Goal: Task Accomplishment & Management: Complete application form

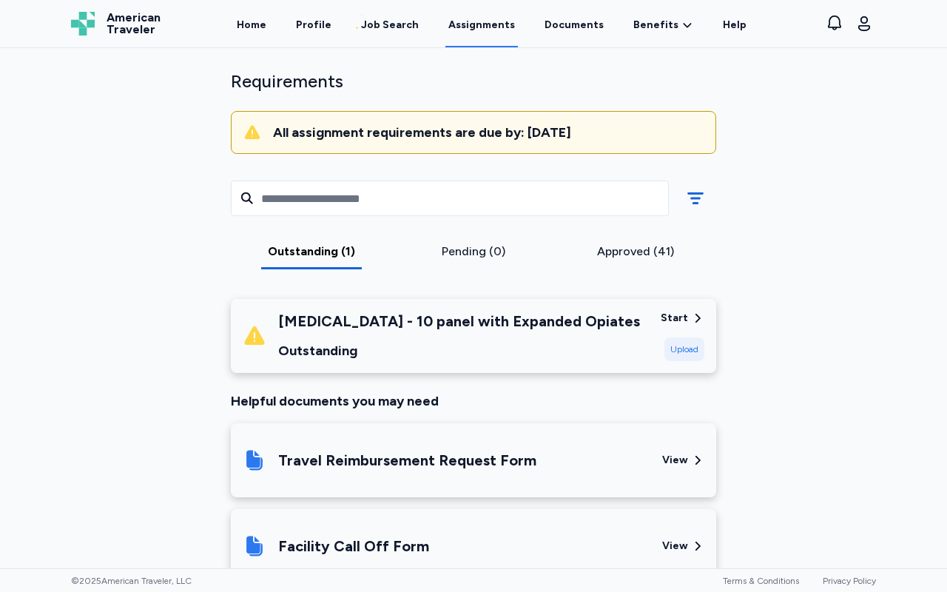
scroll to position [98, 0]
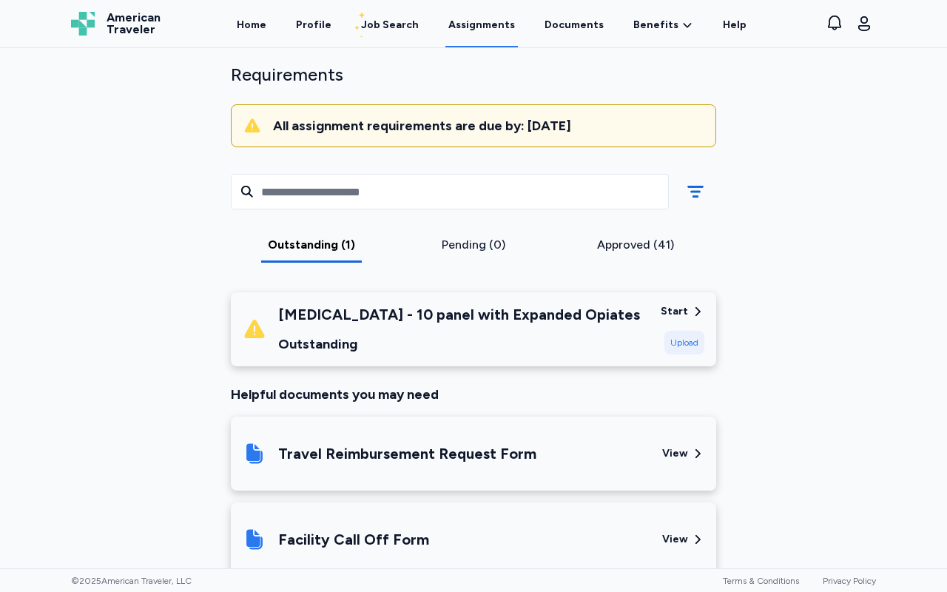
click at [625, 251] on div "Approved (41)" at bounding box center [635, 245] width 150 height 18
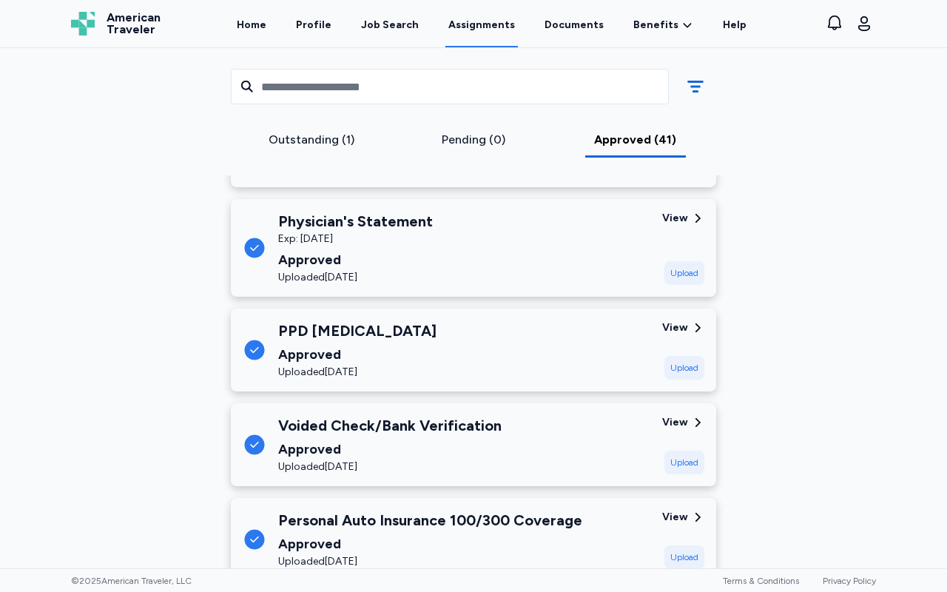
scroll to position [272, 0]
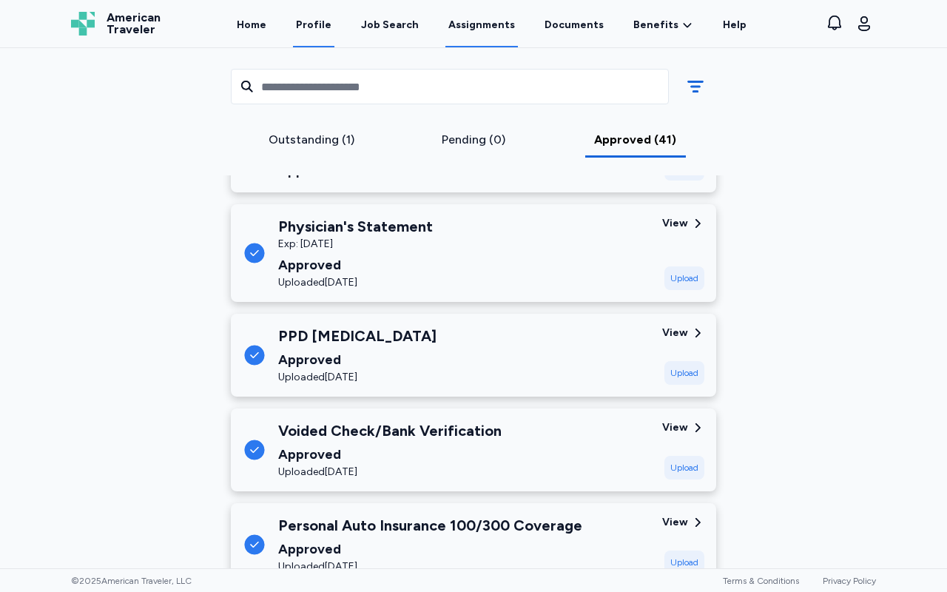
click at [324, 24] on link "Profile" at bounding box center [313, 24] width 41 height 46
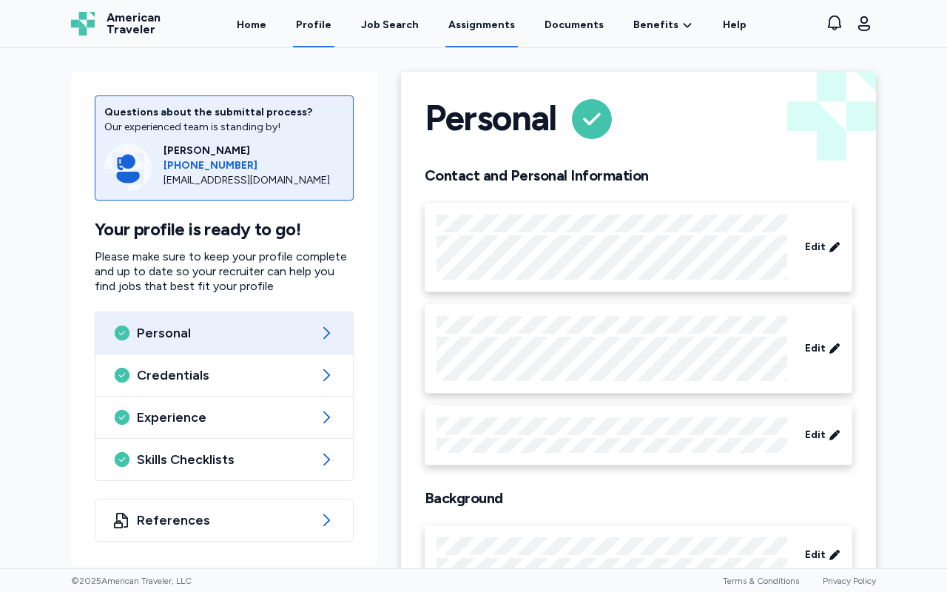
click at [469, 29] on link "Assignments" at bounding box center [481, 24] width 73 height 46
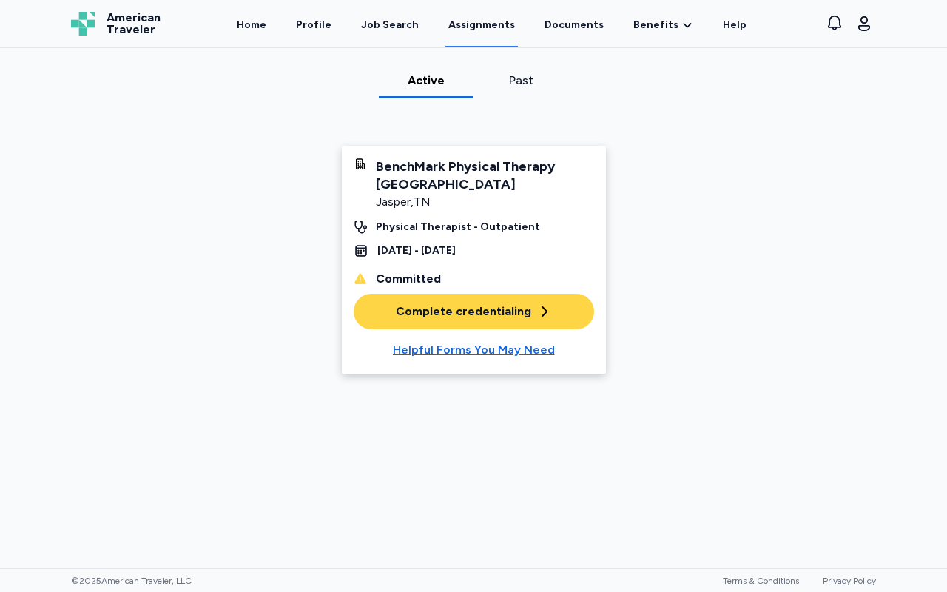
click at [474, 308] on div "Complete credentialing" at bounding box center [474, 312] width 156 height 18
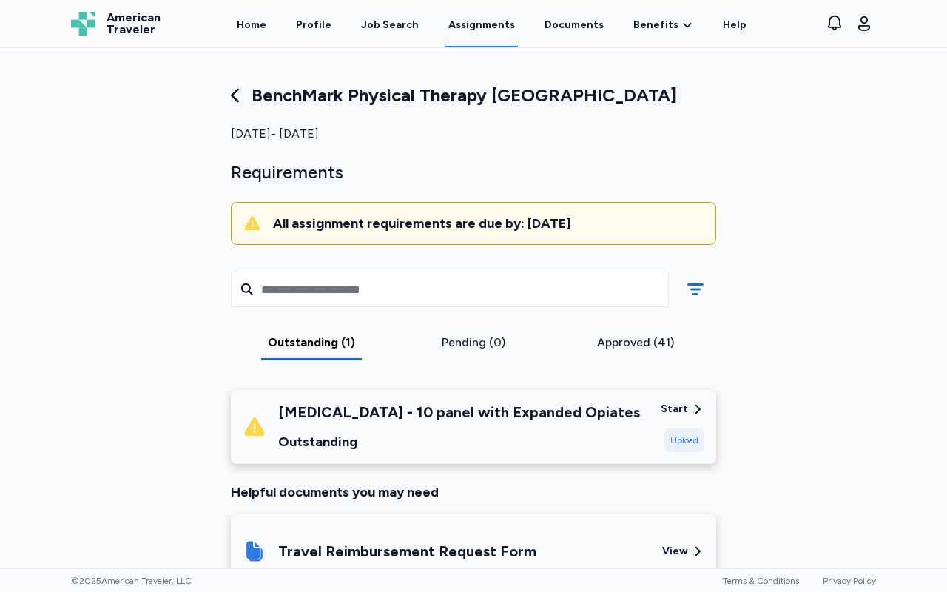
click at [329, 330] on div "Outstanding (1) Pending (0) Approved (41)" at bounding box center [473, 314] width 509 height 127
click at [284, 23] on div "Home Profile Job Search Assignments Documents Benefits Benefits Overview Referr…" at bounding box center [491, 23] width 627 height 47
click at [269, 23] on link "Home" at bounding box center [252, 24] width 36 height 46
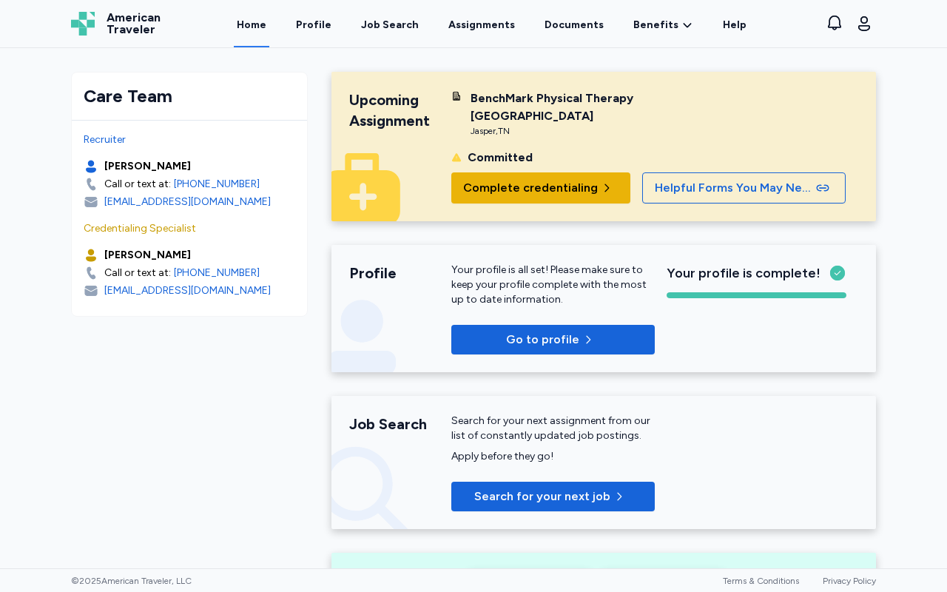
click at [520, 184] on span "Complete credentialing" at bounding box center [530, 188] width 135 height 18
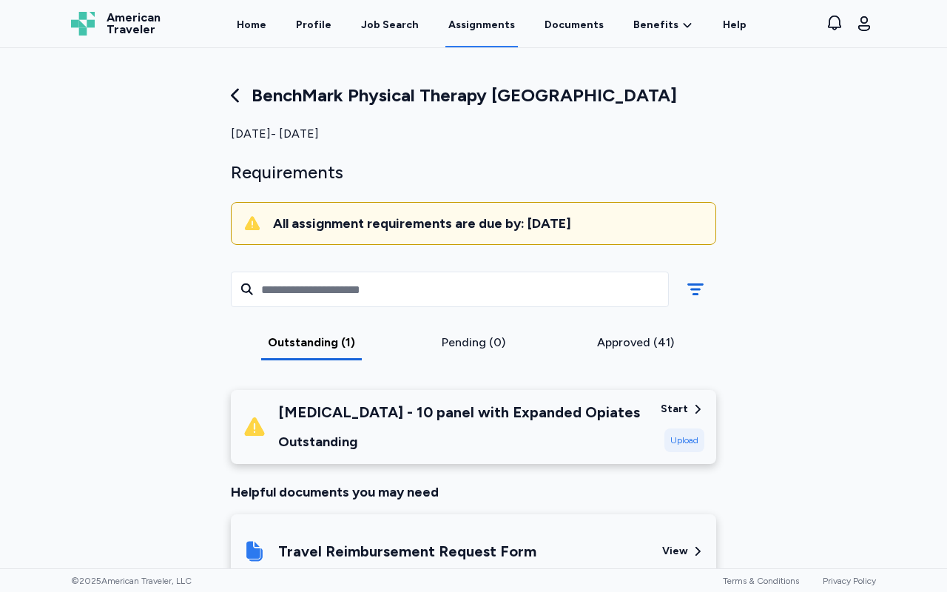
click at [239, 93] on icon at bounding box center [235, 95] width 21 height 21
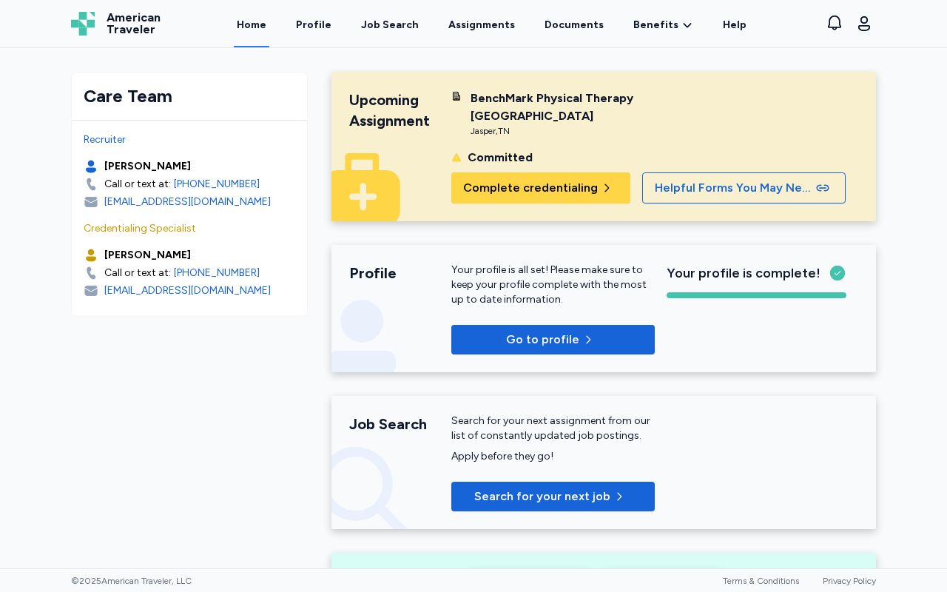
click at [130, 27] on span "American Traveler" at bounding box center [134, 24] width 54 height 24
drag, startPoint x: 257, startPoint y: 206, endPoint x: 104, endPoint y: 202, distance: 152.5
click at [104, 202] on div "[EMAIL_ADDRESS][DOMAIN_NAME]" at bounding box center [190, 202] width 212 height 15
copy div "[EMAIL_ADDRESS][DOMAIN_NAME]"
